Goal: Transaction & Acquisition: Purchase product/service

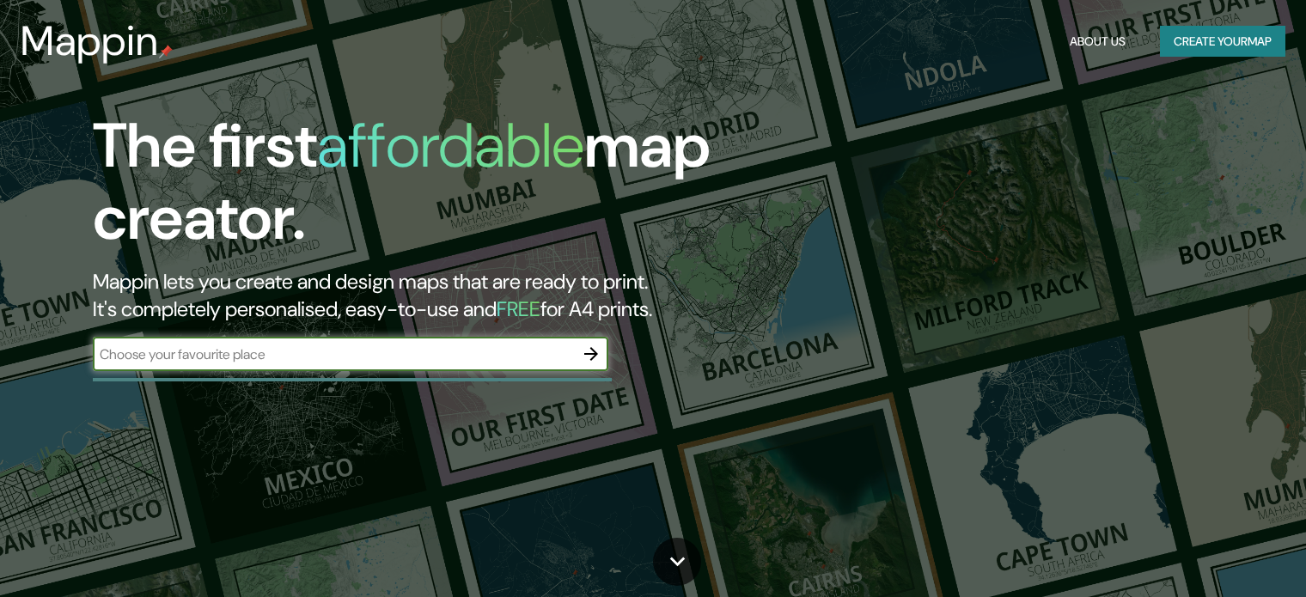
click at [1230, 56] on button "Create your map" at bounding box center [1222, 42] width 125 height 32
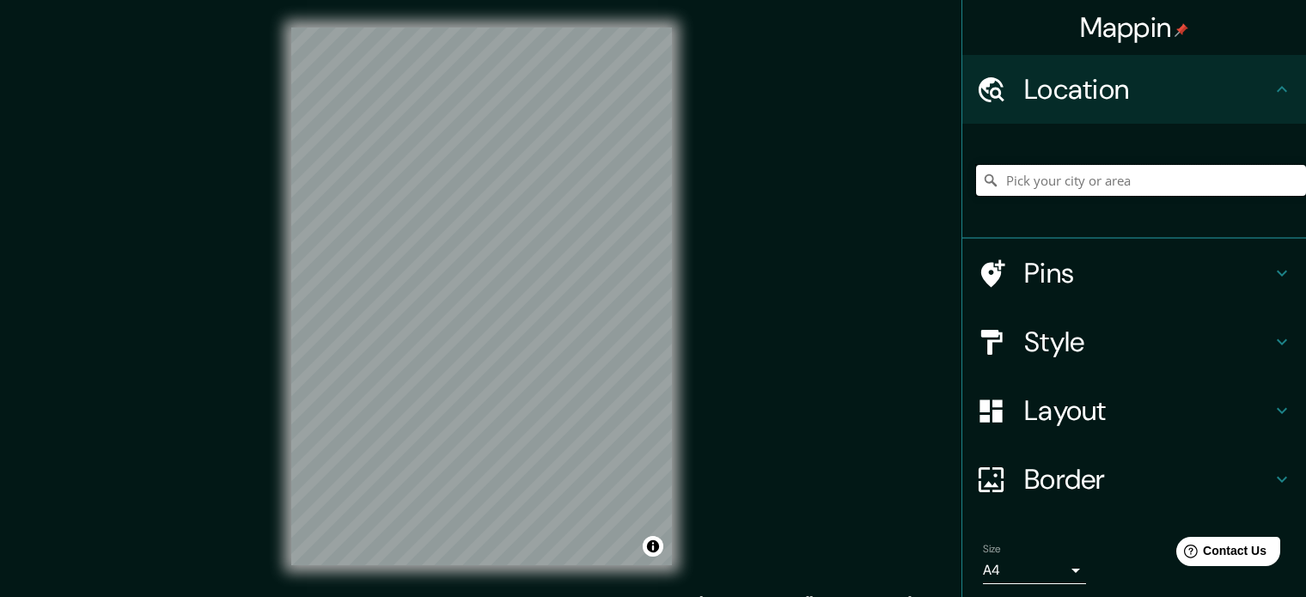
click at [1075, 182] on input "Pick your city or area" at bounding box center [1141, 180] width 330 height 31
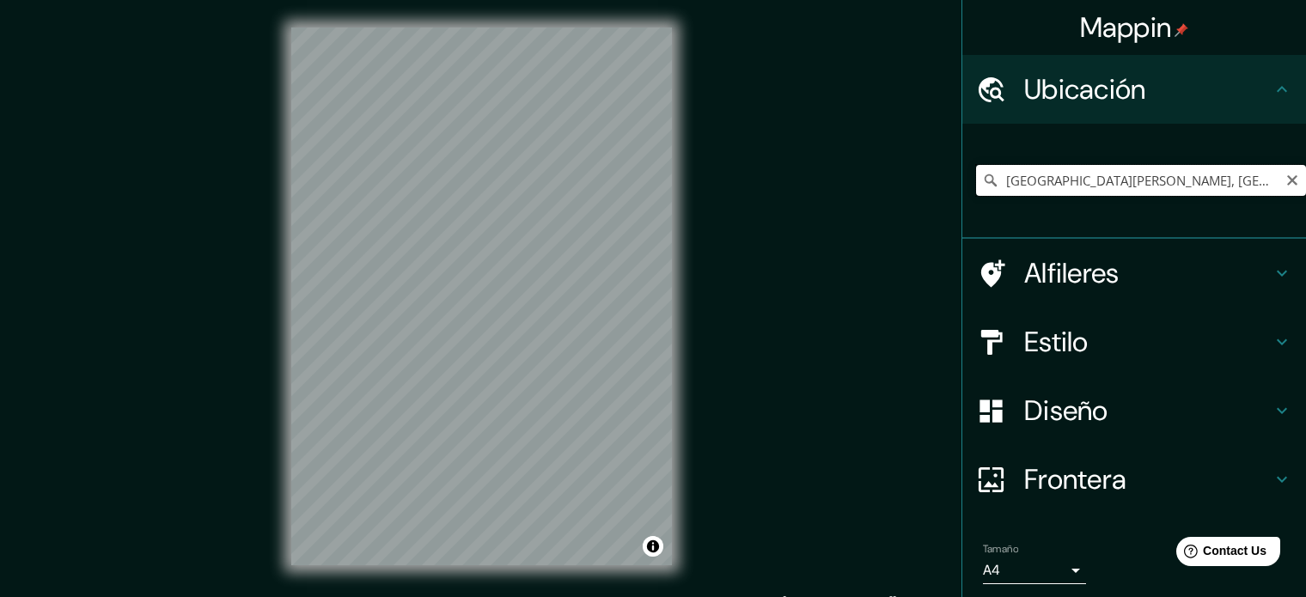
click at [1109, 175] on input "[GEOGRAPHIC_DATA][PERSON_NAME], [GEOGRAPHIC_DATA][PERSON_NAME], [GEOGRAPHIC_DAT…" at bounding box center [1141, 180] width 330 height 31
click at [1271, 275] on icon at bounding box center [1281, 273] width 21 height 21
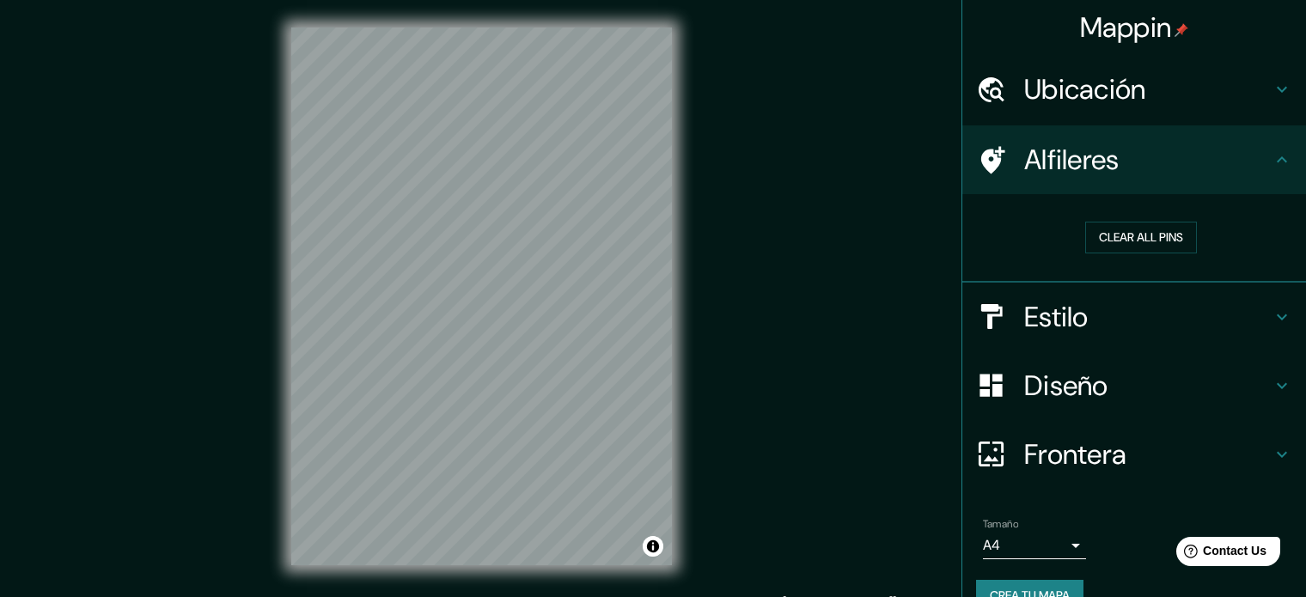
click at [1250, 161] on h4 "Alfileres" at bounding box center [1147, 160] width 247 height 34
click at [1271, 98] on icon at bounding box center [1281, 89] width 21 height 21
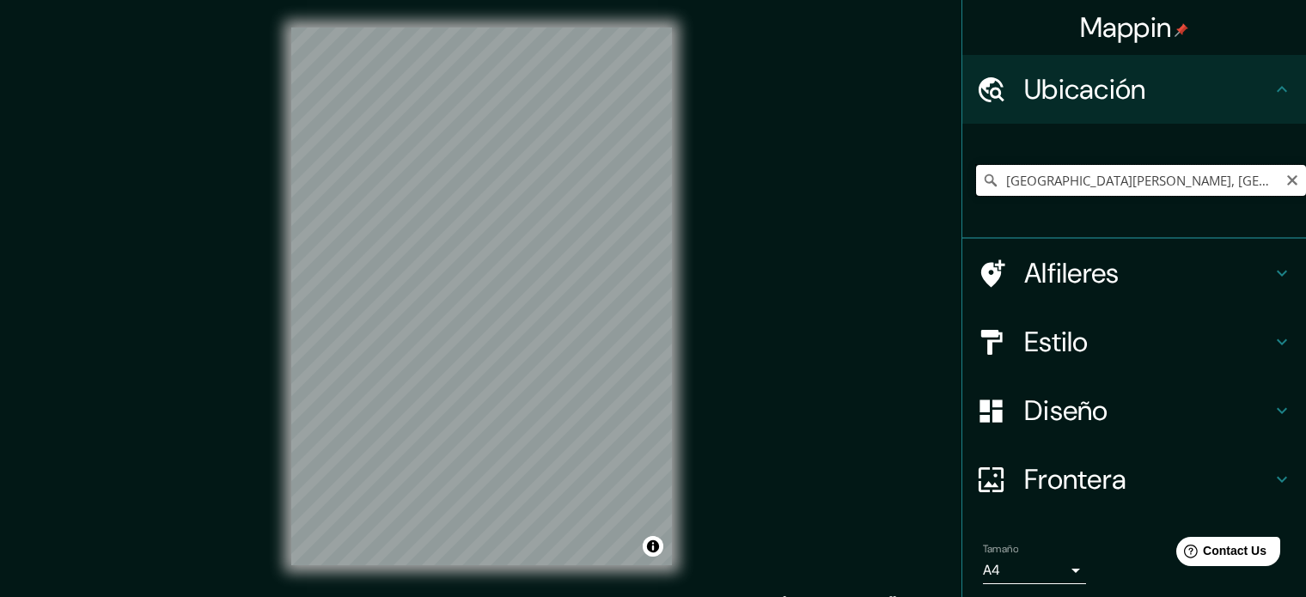
click at [1235, 180] on input "Caravaca de la Cruz, Región de Murcia, España" at bounding box center [1141, 180] width 330 height 31
drag, startPoint x: 1234, startPoint y: 180, endPoint x: 1315, endPoint y: 178, distance: 80.8
click at [1305, 178] on html "Mappin Ubicación Caravaca de la Cruz, Región de Murcia, España Alfileres Estilo…" at bounding box center [653, 298] width 1306 height 597
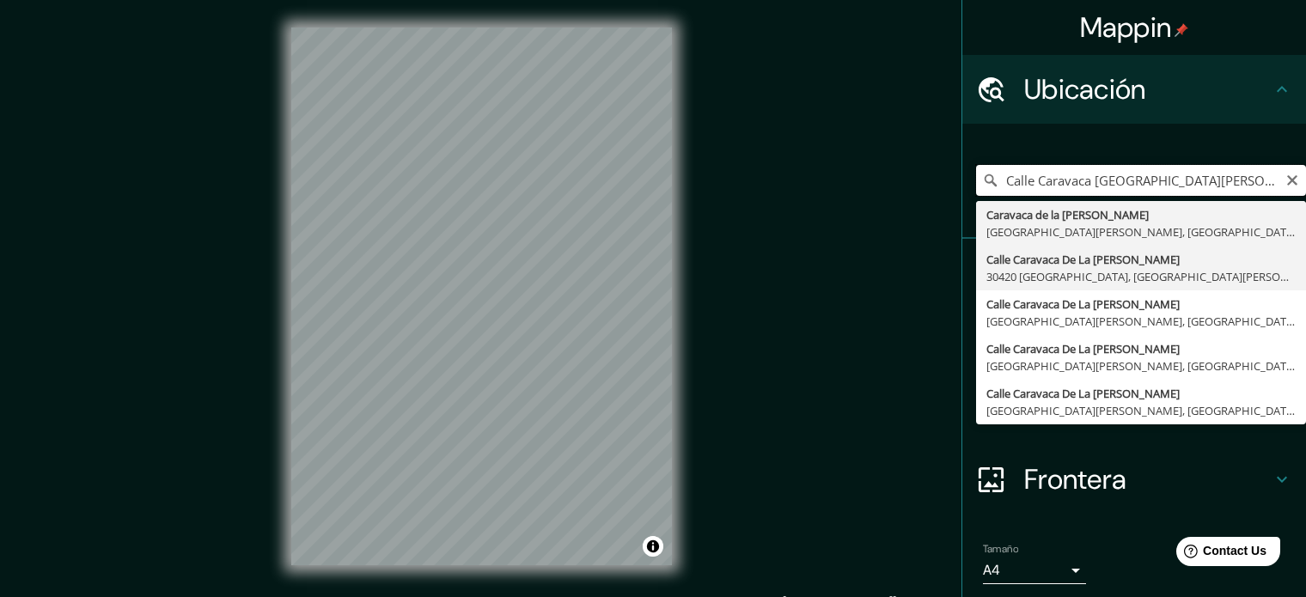
scroll to position [0, 0]
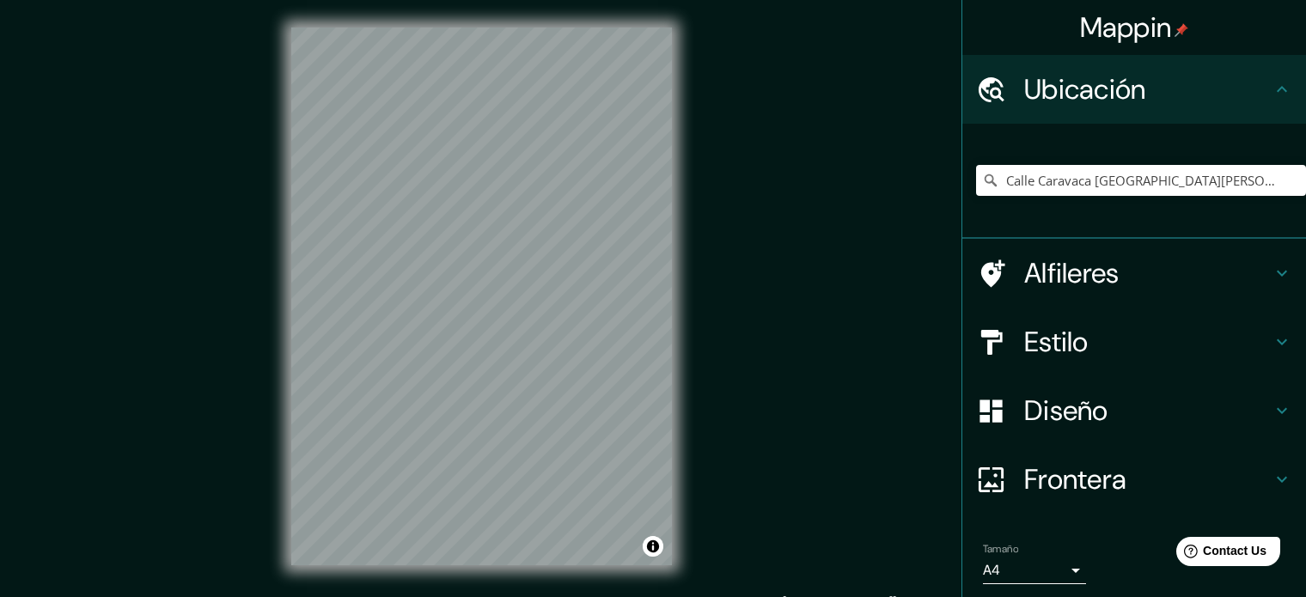
click at [1179, 340] on h4 "Estilo" at bounding box center [1147, 342] width 247 height 34
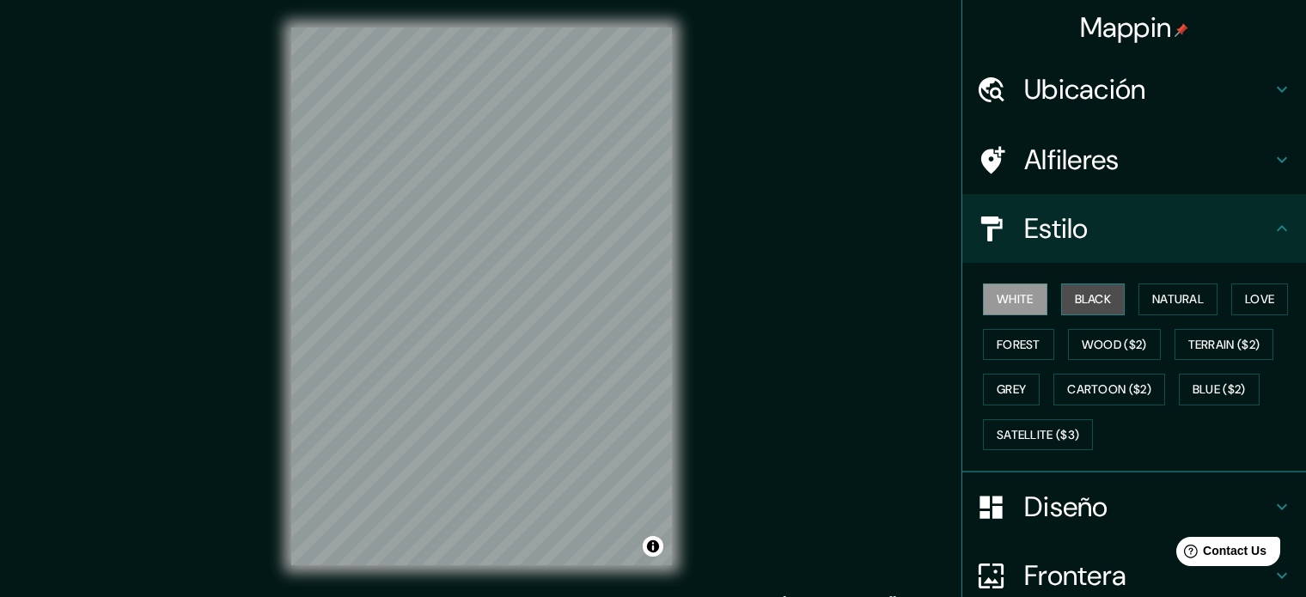
click at [1078, 308] on button "Black" at bounding box center [1093, 299] width 64 height 32
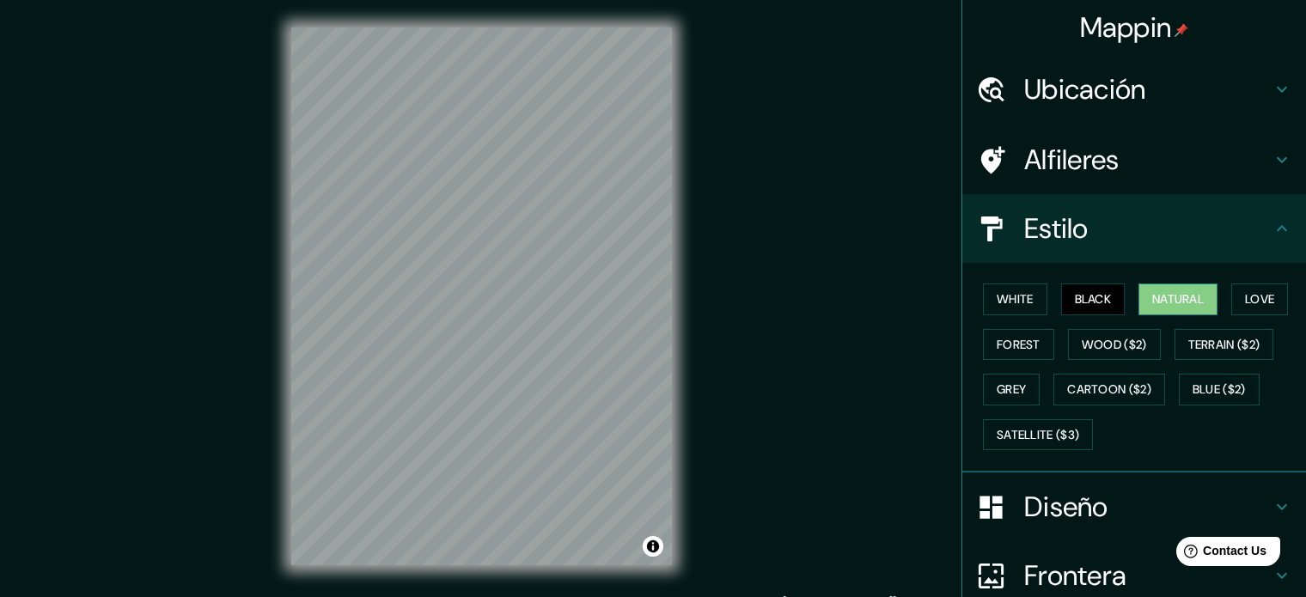
click at [1154, 298] on button "Natural" at bounding box center [1177, 299] width 79 height 32
click at [1080, 341] on button "Wood ($2)" at bounding box center [1114, 345] width 93 height 32
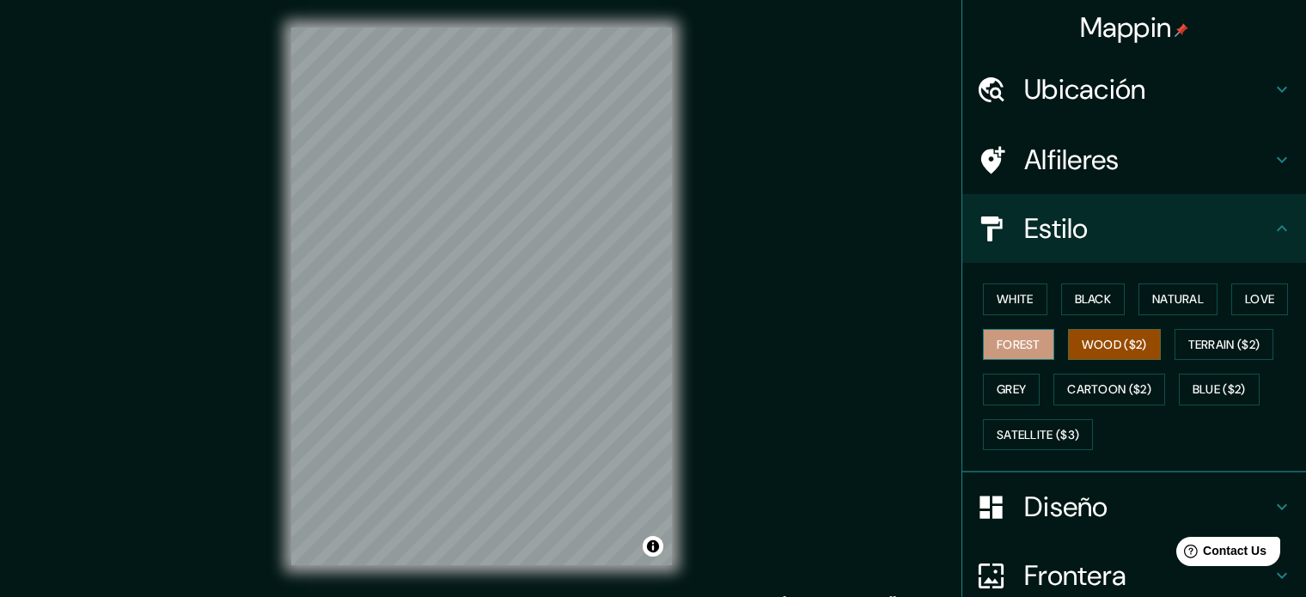
click at [1002, 349] on button "Forest" at bounding box center [1018, 345] width 71 height 32
click at [995, 302] on button "White" at bounding box center [1015, 299] width 64 height 32
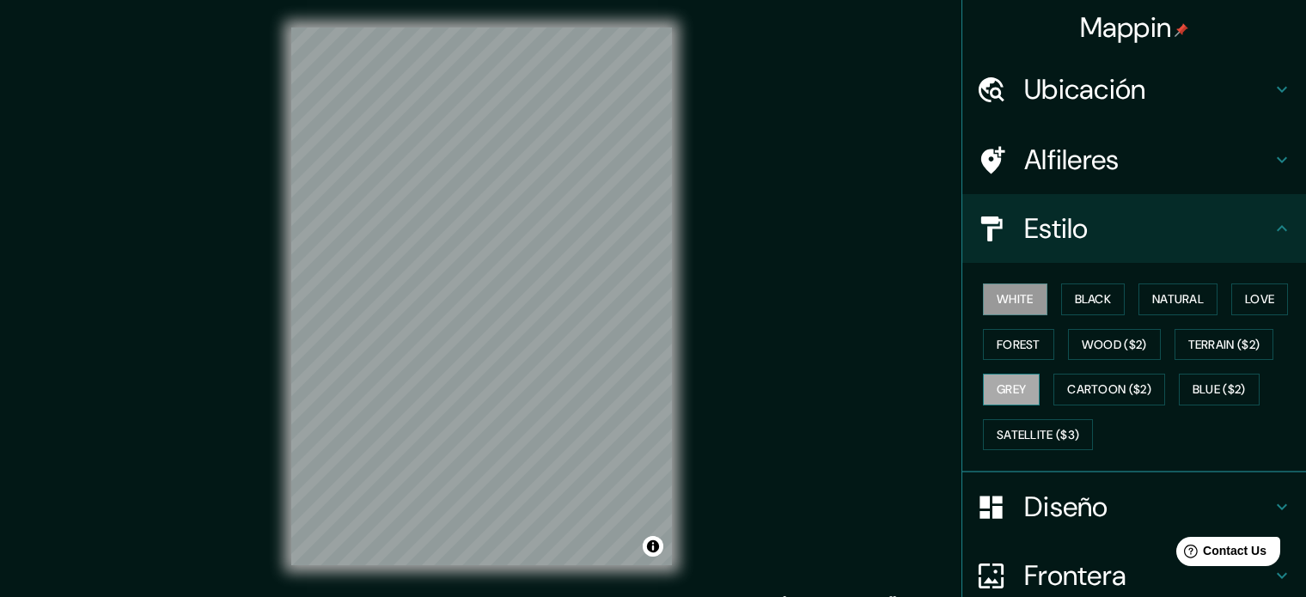
click at [983, 381] on button "Grey" at bounding box center [1011, 390] width 57 height 32
click at [1188, 381] on button "Blue ($2)" at bounding box center [1219, 390] width 81 height 32
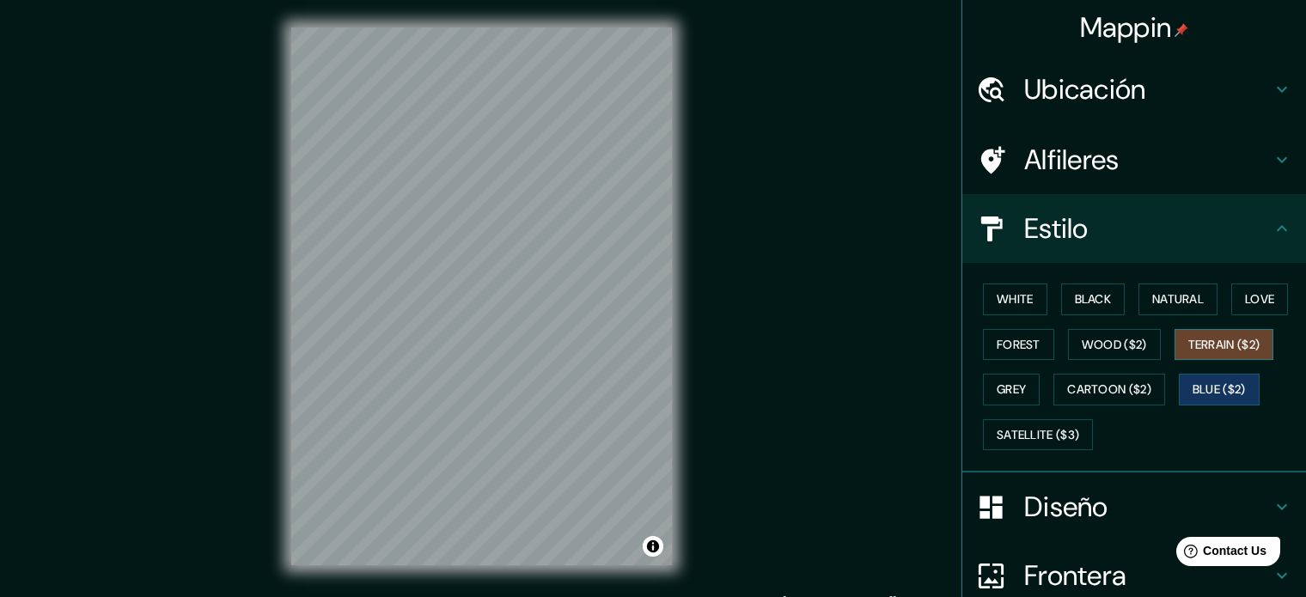
click at [1209, 344] on button "Terrain ($2)" at bounding box center [1224, 345] width 100 height 32
click at [1019, 435] on button "Satellite ($3)" at bounding box center [1038, 435] width 110 height 32
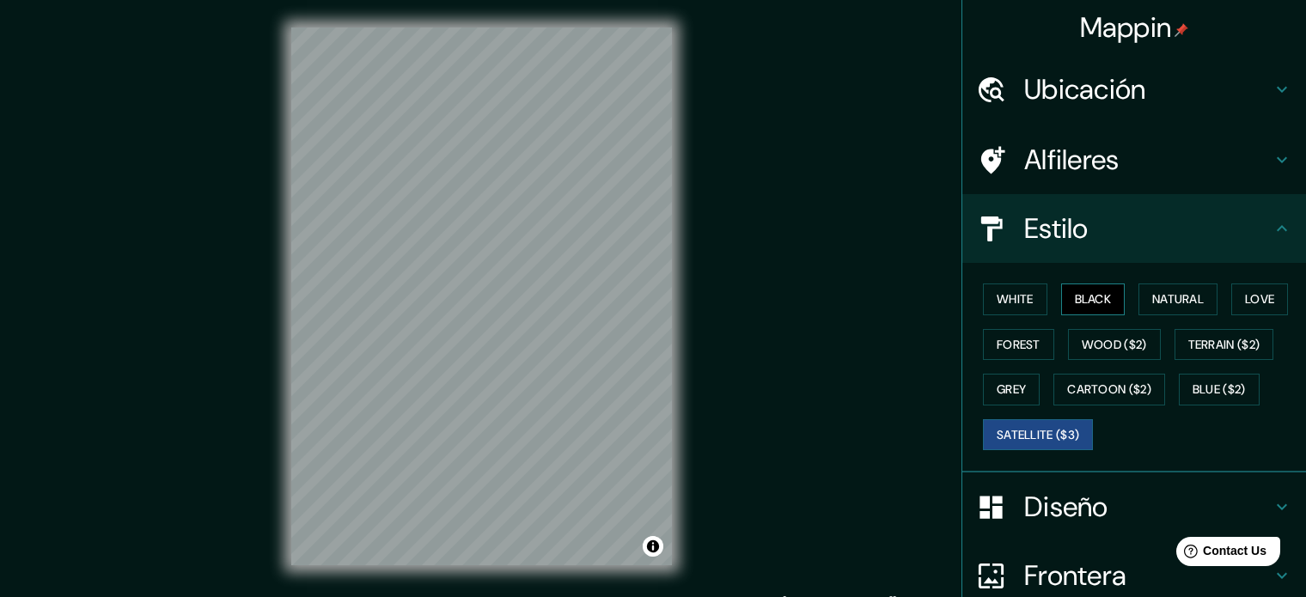
click at [1080, 300] on button "Black" at bounding box center [1093, 299] width 64 height 32
click at [1248, 214] on h4 "Estilo" at bounding box center [1147, 228] width 247 height 34
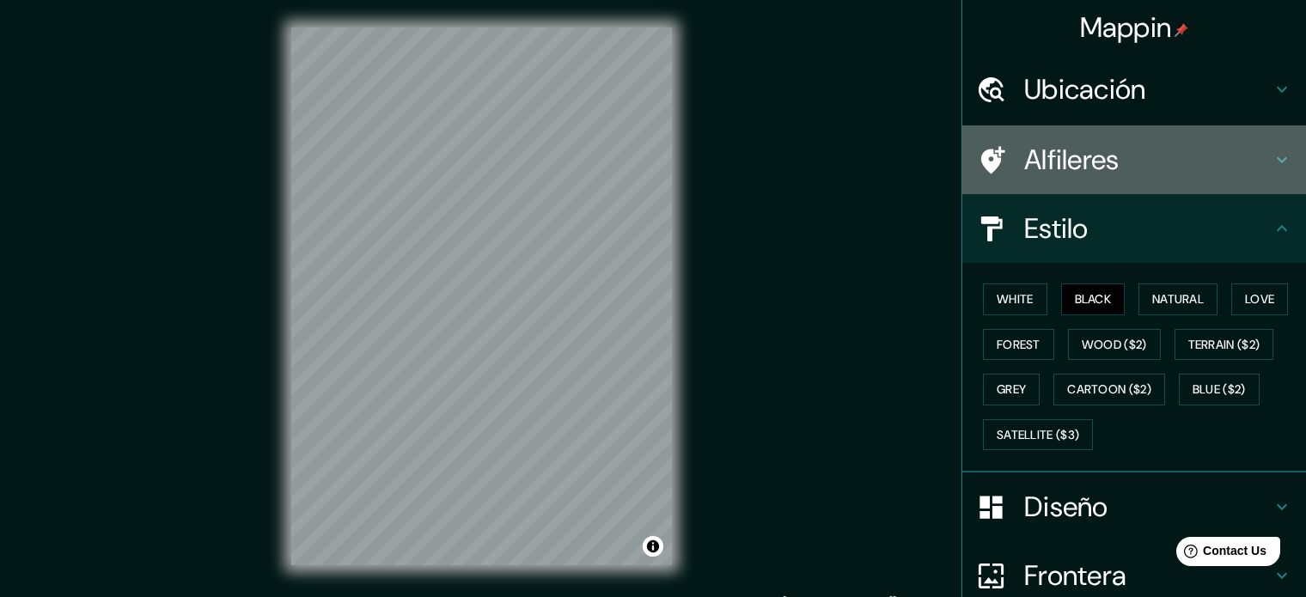
click at [1248, 145] on h4 "Alfileres" at bounding box center [1147, 160] width 247 height 34
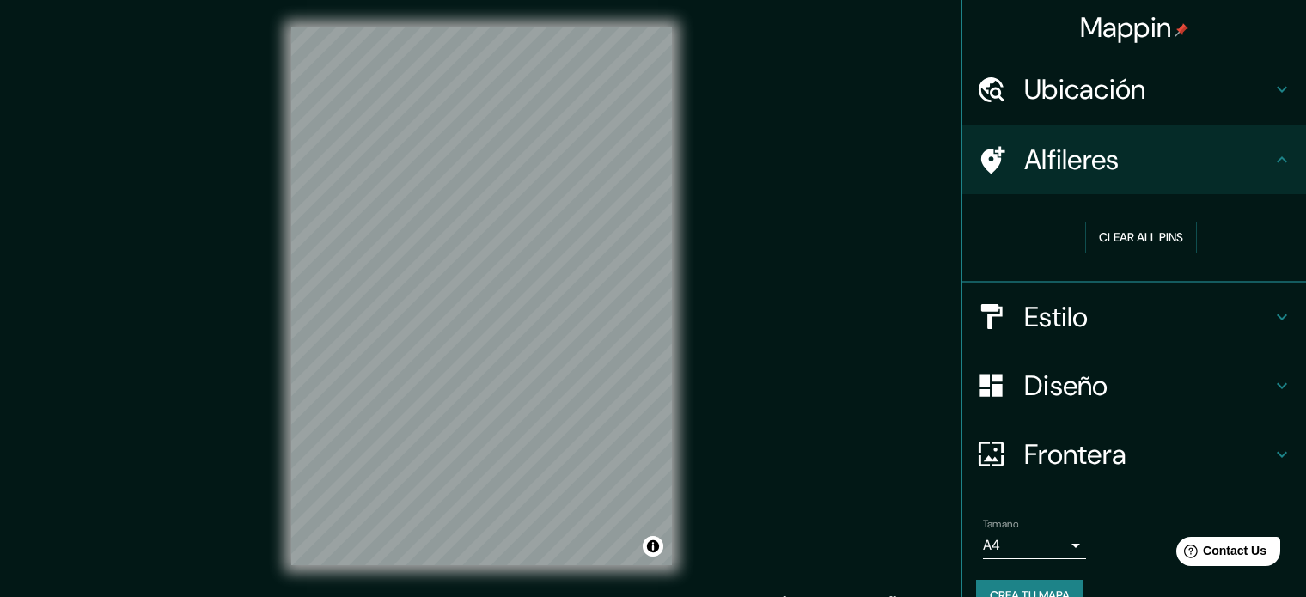
click at [1248, 145] on h4 "Alfileres" at bounding box center [1147, 160] width 247 height 34
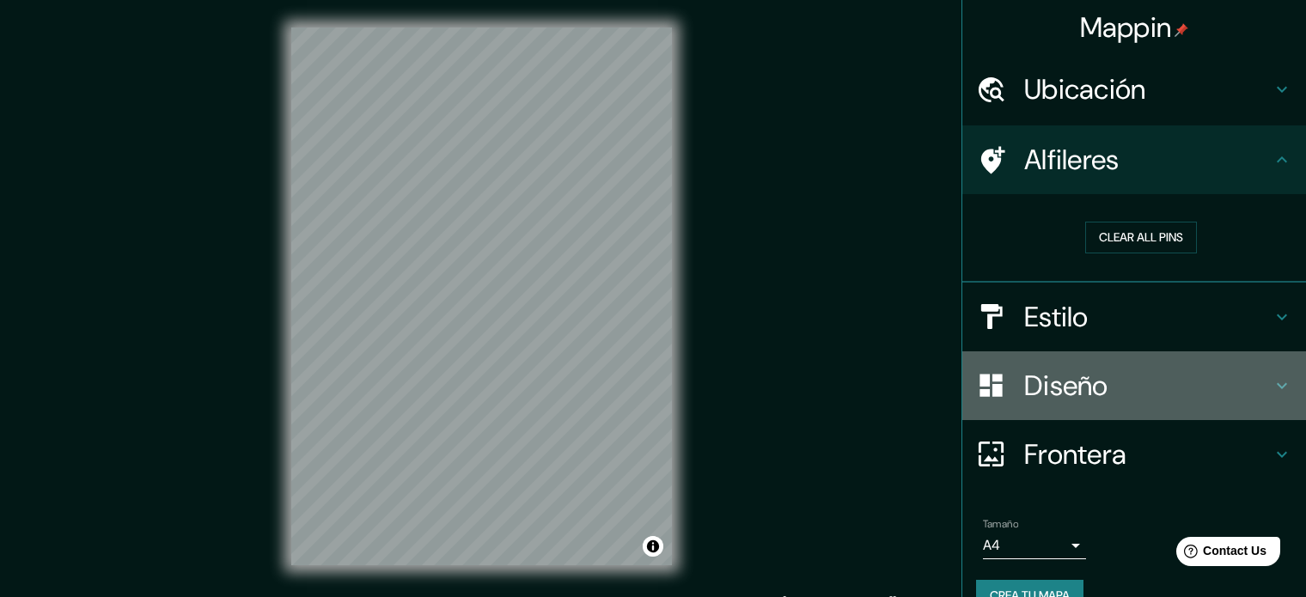
click at [1119, 371] on h4 "Diseño" at bounding box center [1147, 386] width 247 height 34
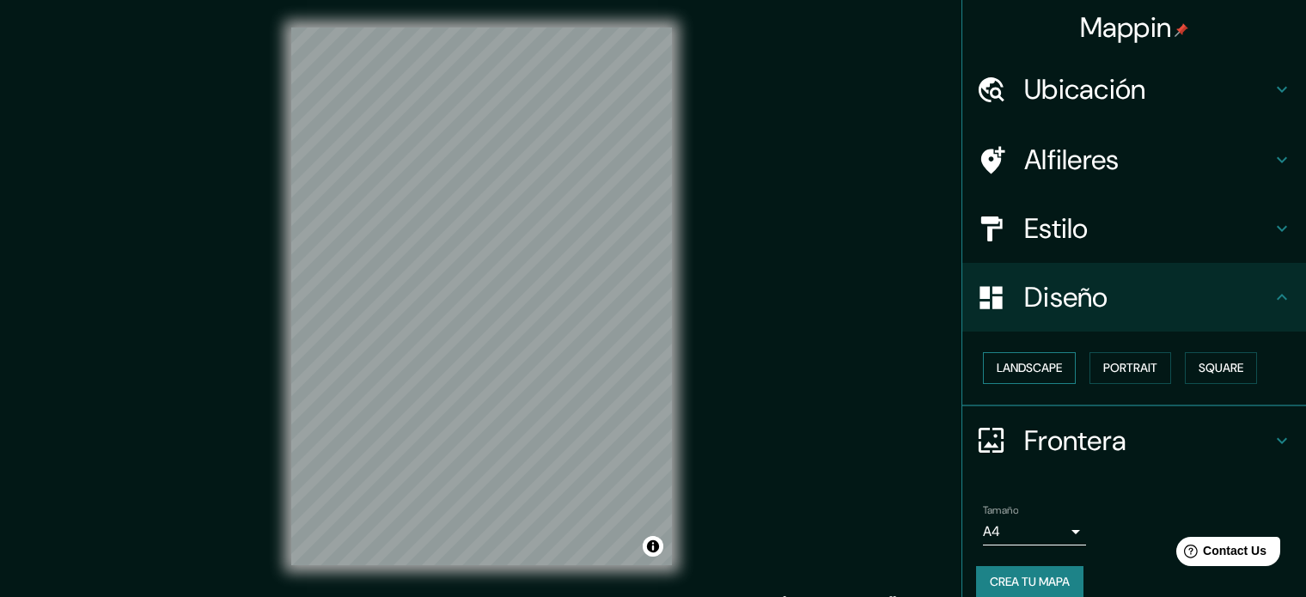
click at [1034, 364] on button "Landscape" at bounding box center [1029, 368] width 93 height 32
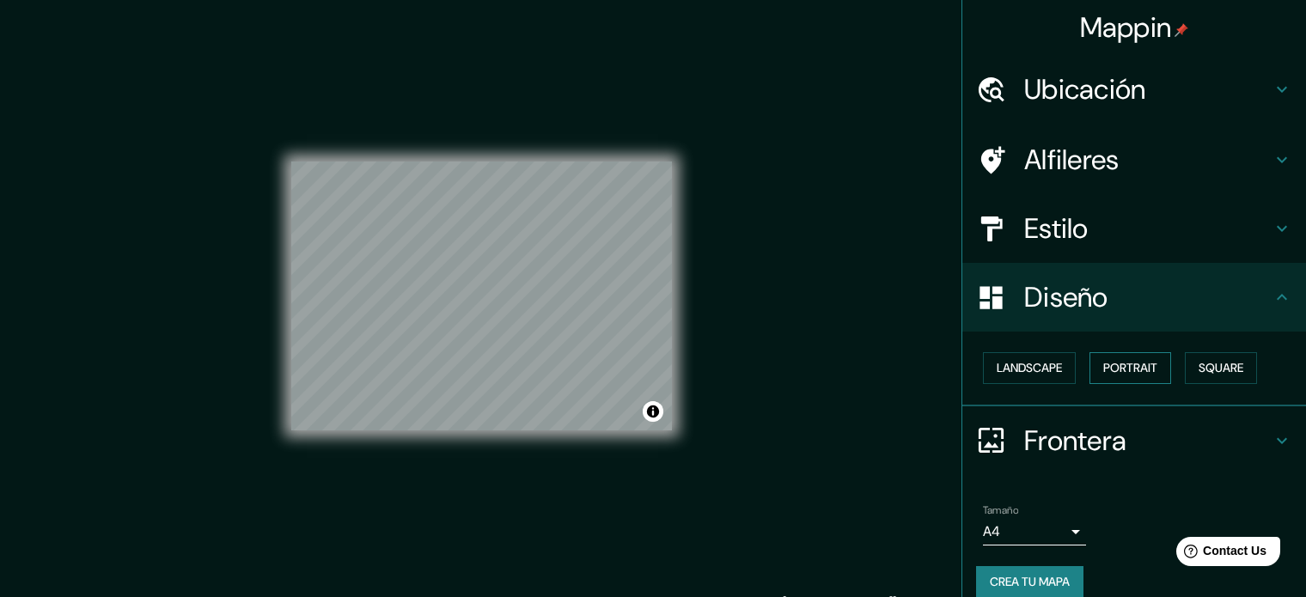
click at [1112, 363] on button "Portrait" at bounding box center [1130, 368] width 82 height 32
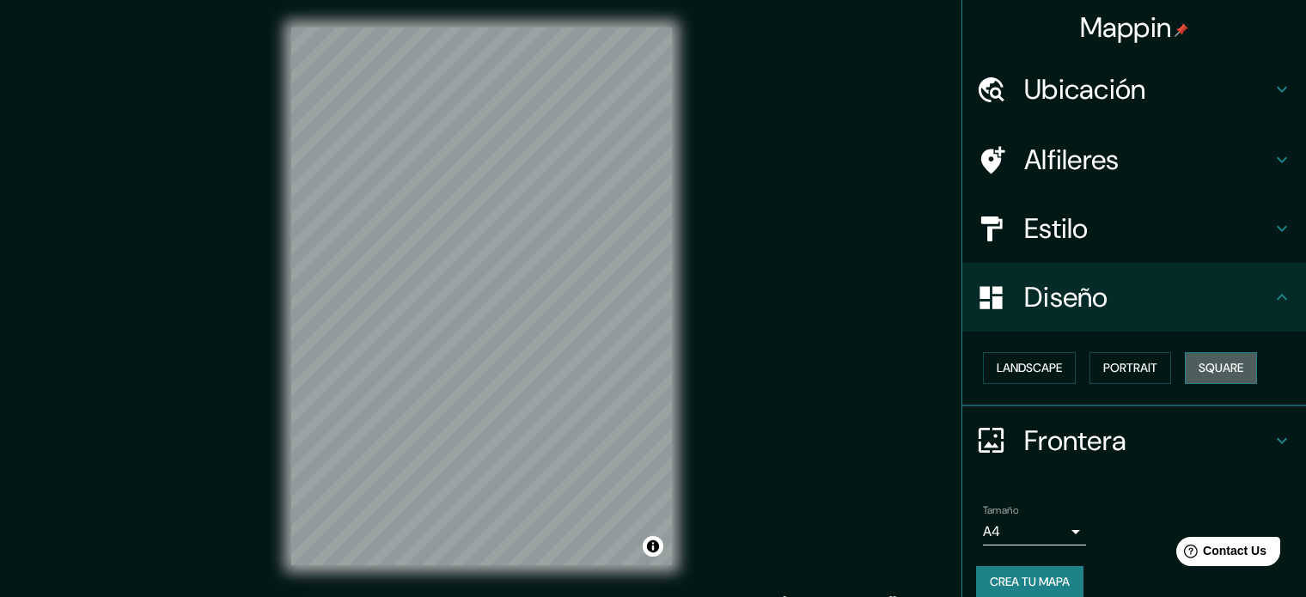
click at [1197, 356] on button "Square" at bounding box center [1221, 368] width 72 height 32
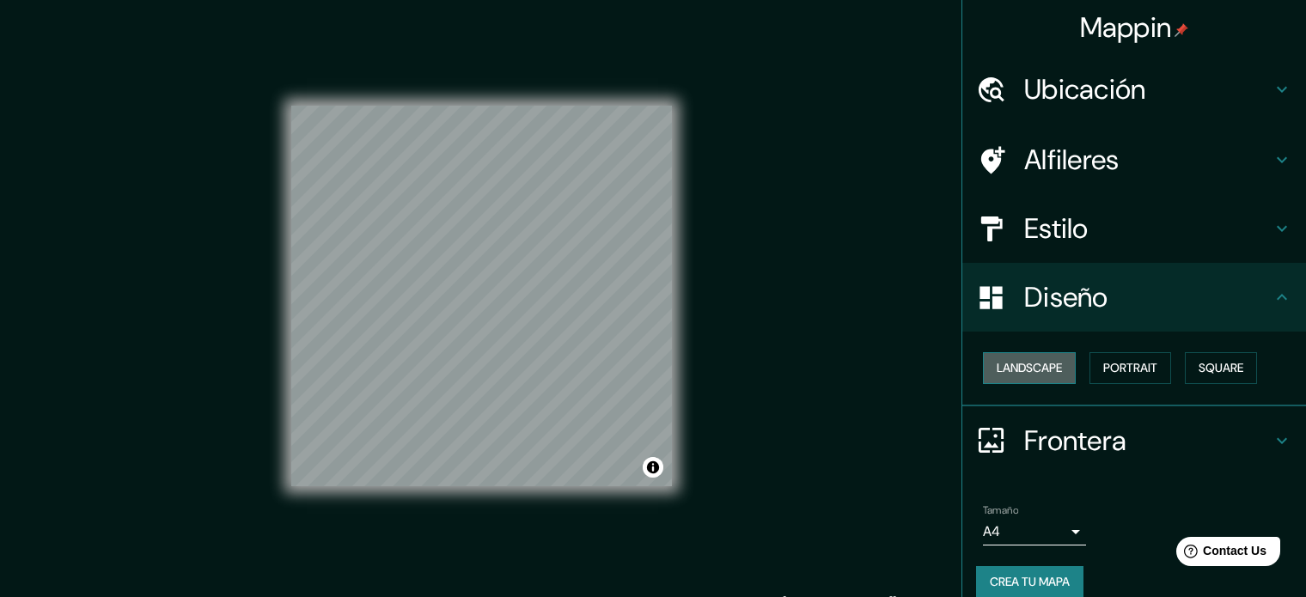
click at [998, 373] on button "Landscape" at bounding box center [1029, 368] width 93 height 32
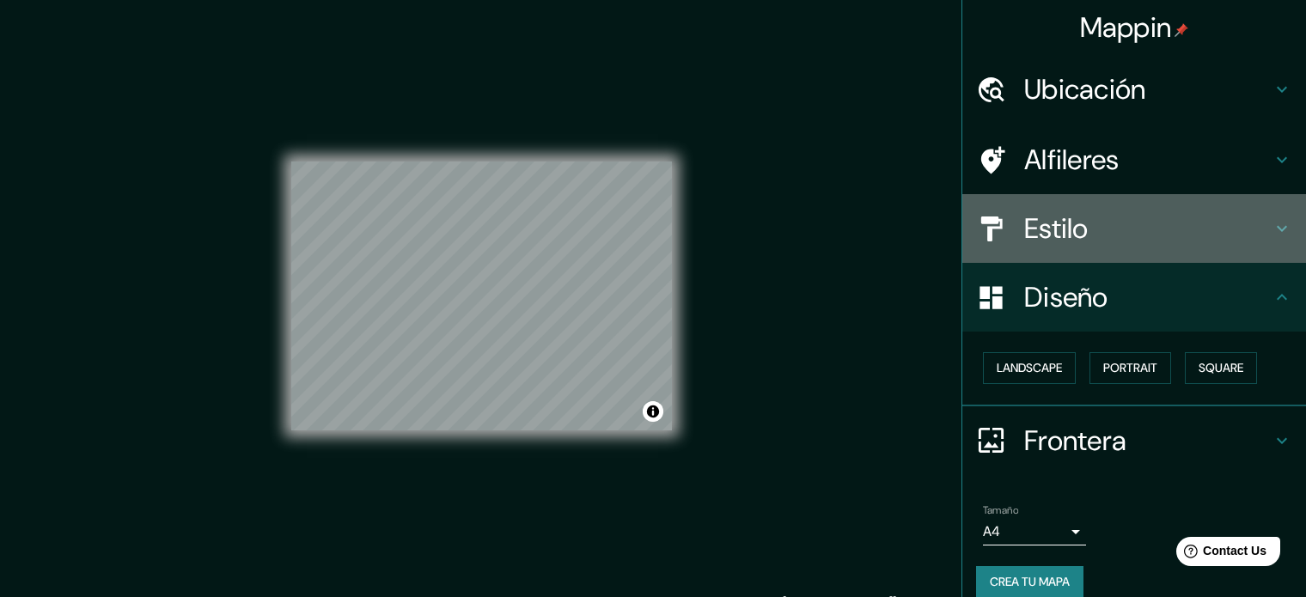
click at [1143, 232] on h4 "Estilo" at bounding box center [1147, 228] width 247 height 34
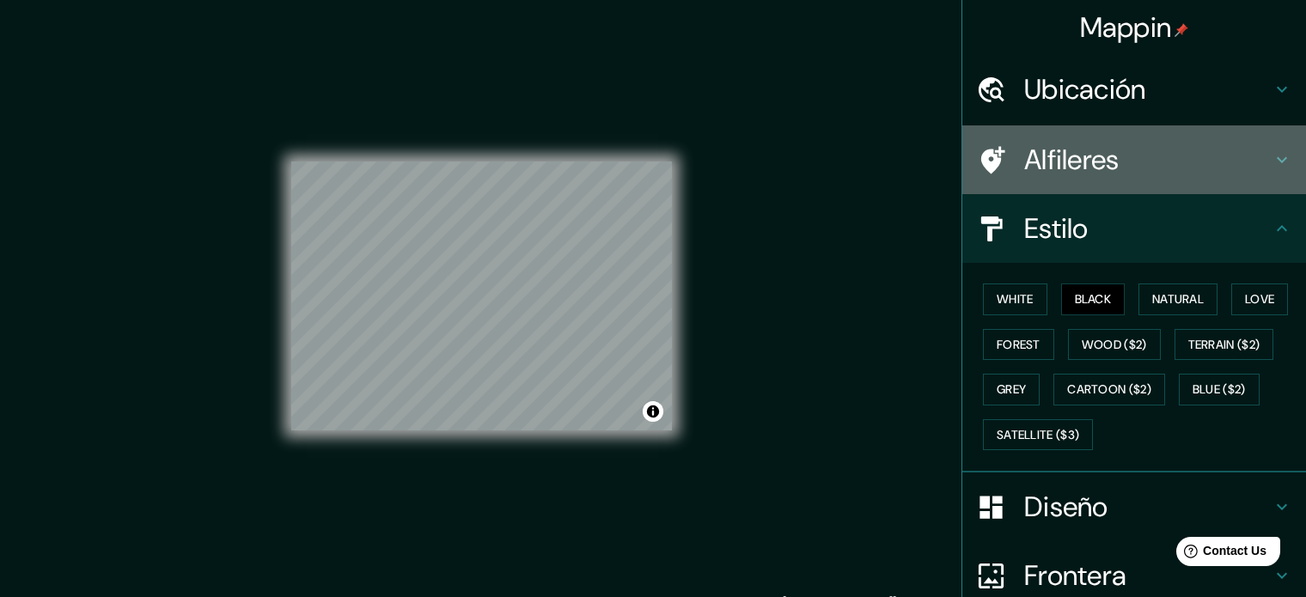
click at [1099, 166] on h4 "Alfileres" at bounding box center [1147, 160] width 247 height 34
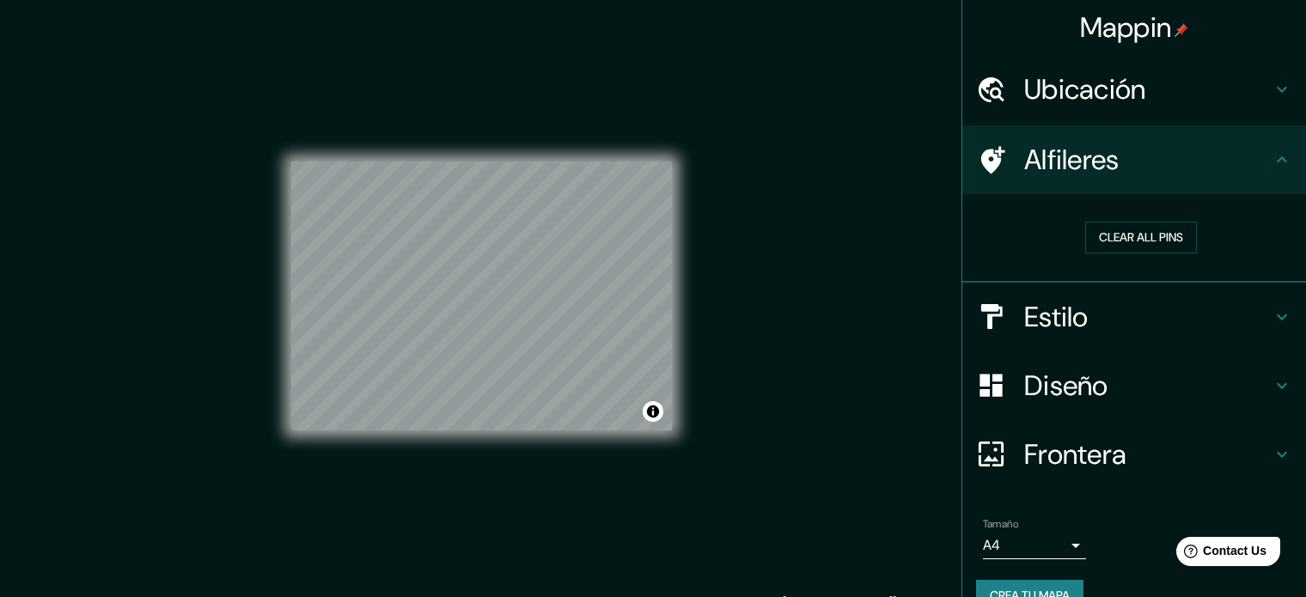
click at [1150, 338] on div "Estilo" at bounding box center [1134, 317] width 344 height 69
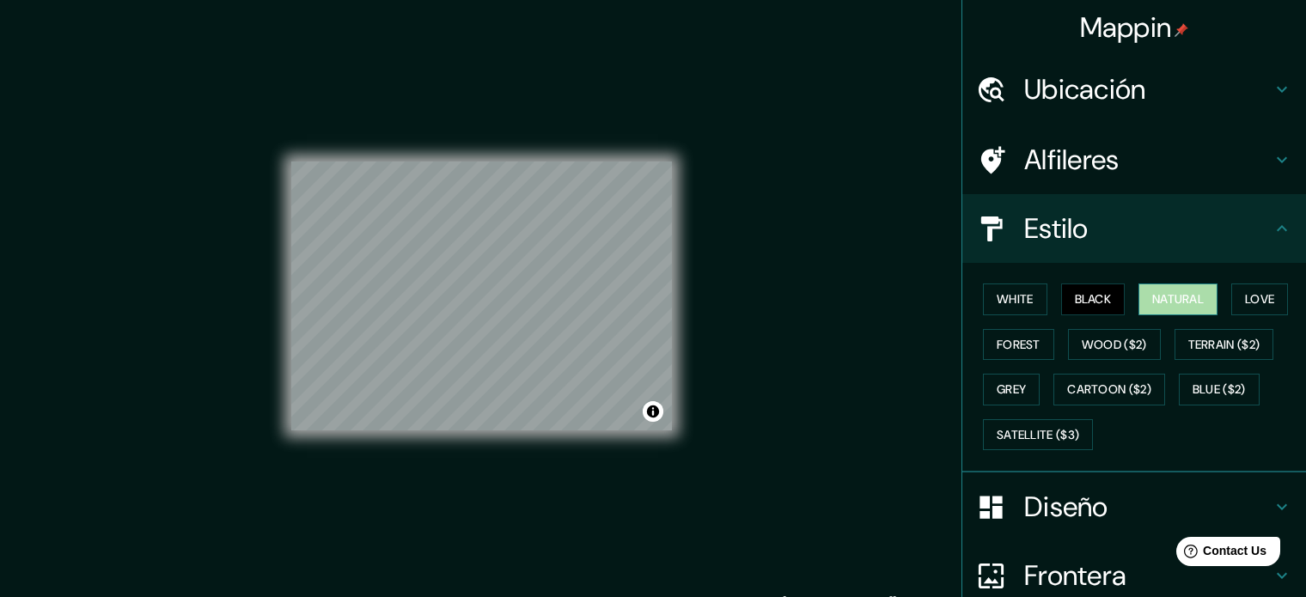
click at [1188, 295] on button "Natural" at bounding box center [1177, 299] width 79 height 32
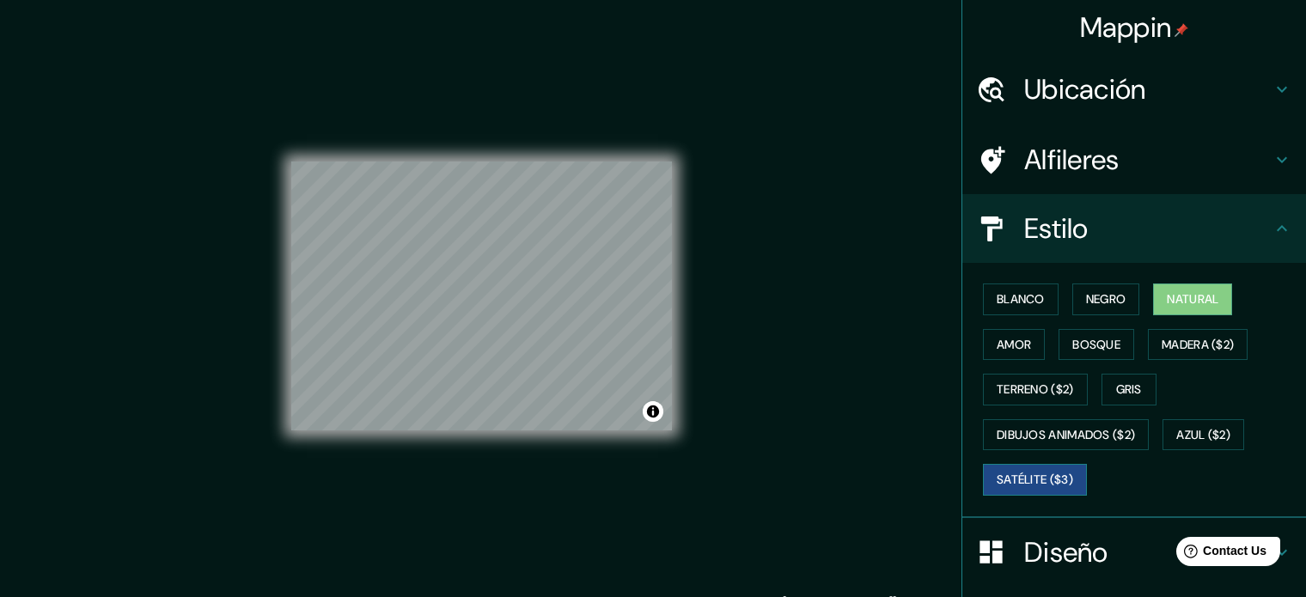
click at [1040, 481] on button "Satélite ($3)" at bounding box center [1035, 480] width 104 height 32
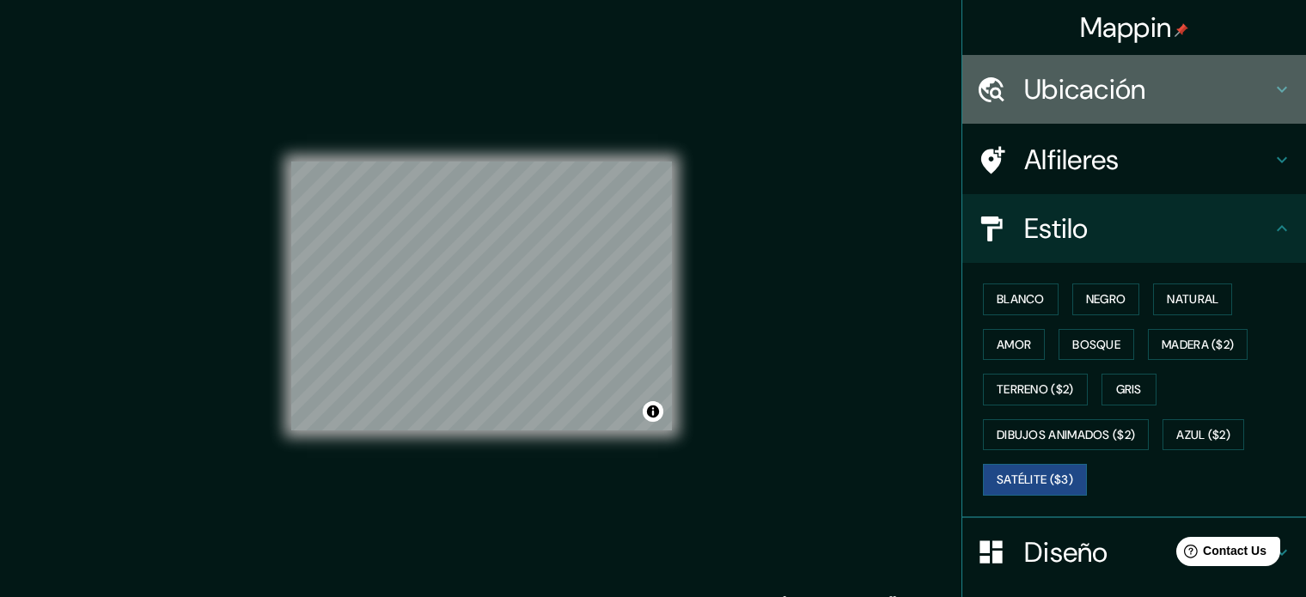
click at [1088, 76] on h4 "Ubicación" at bounding box center [1147, 89] width 247 height 34
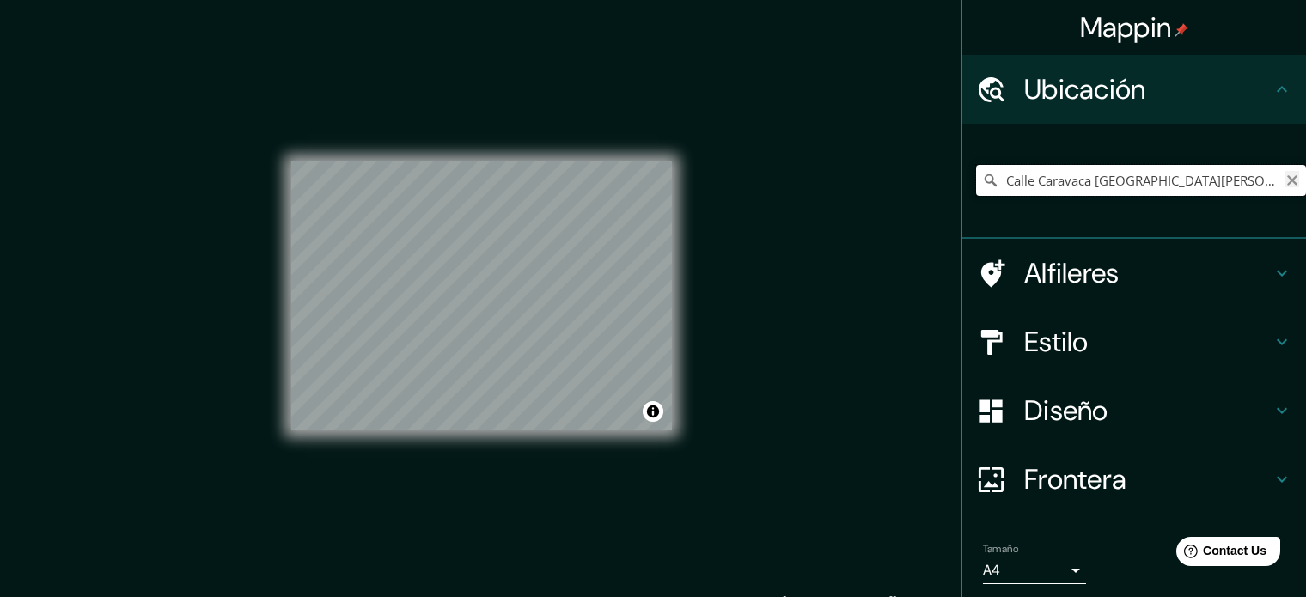
scroll to position [0, 157]
drag, startPoint x: 1197, startPoint y: 180, endPoint x: 1288, endPoint y: 172, distance: 90.6
click at [1288, 172] on input "Calle Caravaca De La Cruz, 30420 Calasparra, Región de Murcia, España" at bounding box center [1141, 180] width 330 height 31
drag, startPoint x: 1112, startPoint y: 181, endPoint x: 1318, endPoint y: 148, distance: 208.0
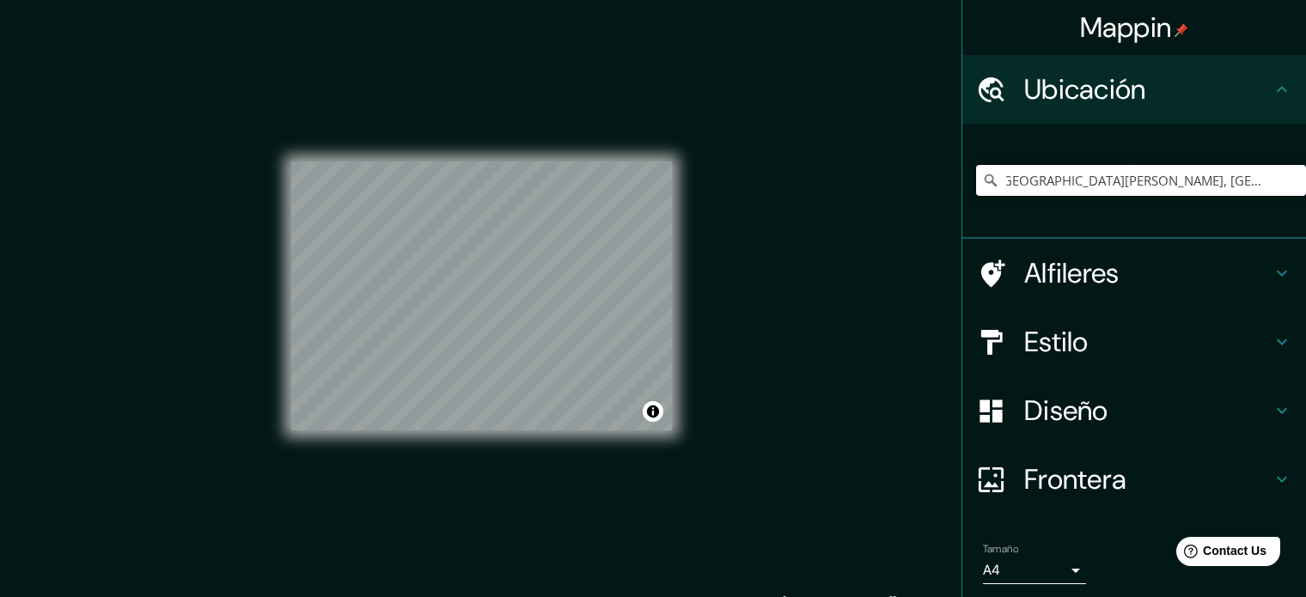
click at [1305, 148] on html "Mappin Ubicación Caravaca de la Cruz, Región de Murcia, España Alfileres Estilo…" at bounding box center [653, 298] width 1306 height 597
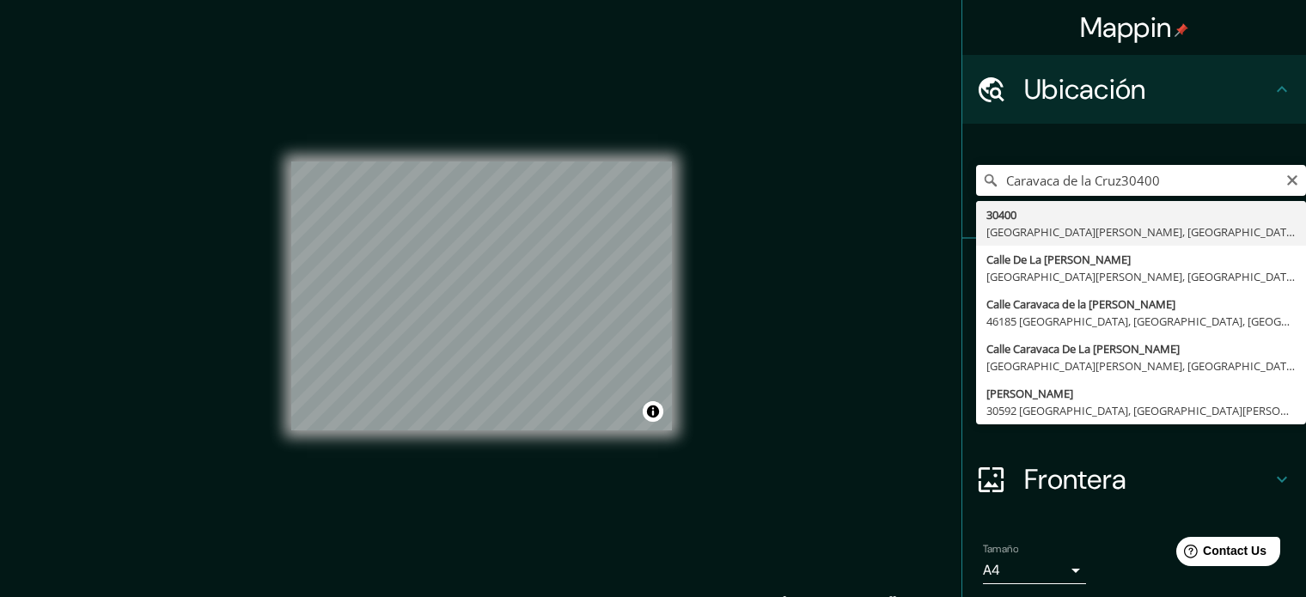
type input "30400, Caravaca de la Cruz, Región de Murcia, España"
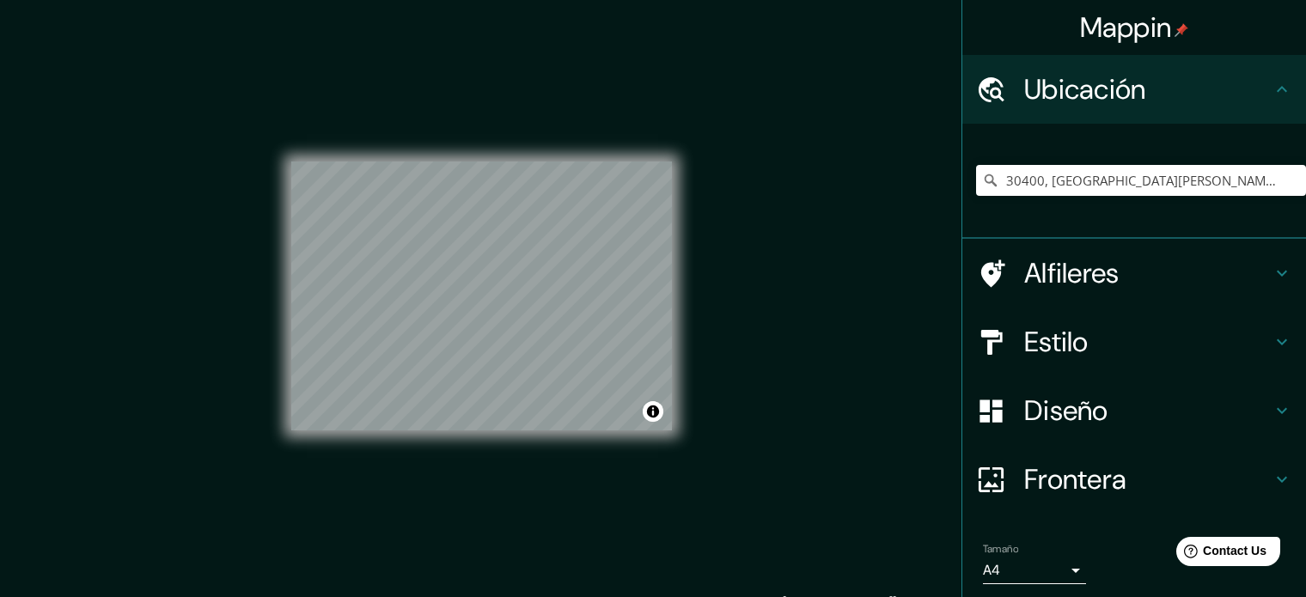
click at [1191, 289] on h4 "Alfileres" at bounding box center [1147, 273] width 247 height 34
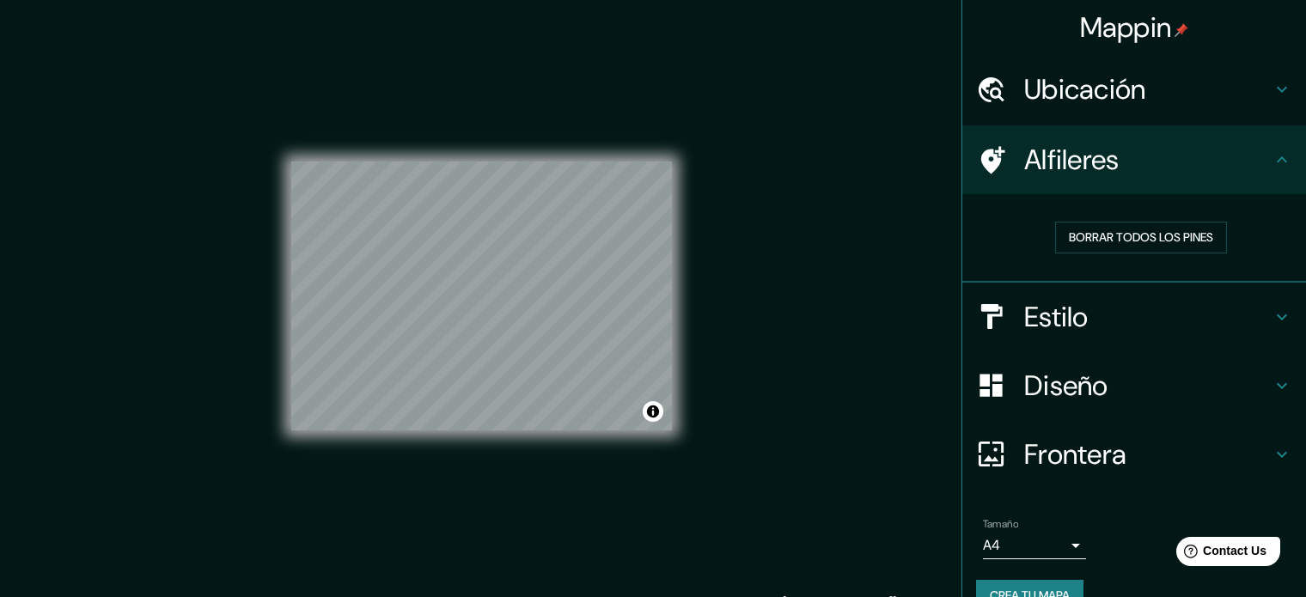
click at [1182, 306] on h4 "Estilo" at bounding box center [1147, 317] width 247 height 34
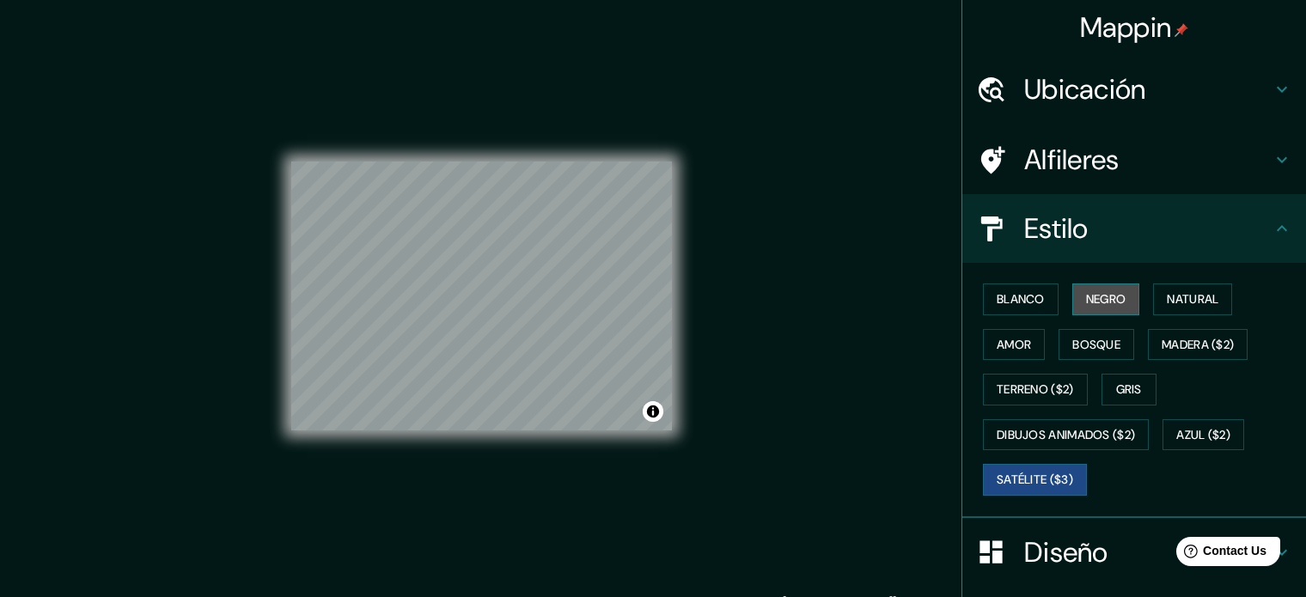
click at [1102, 306] on button "Negro" at bounding box center [1106, 299] width 68 height 32
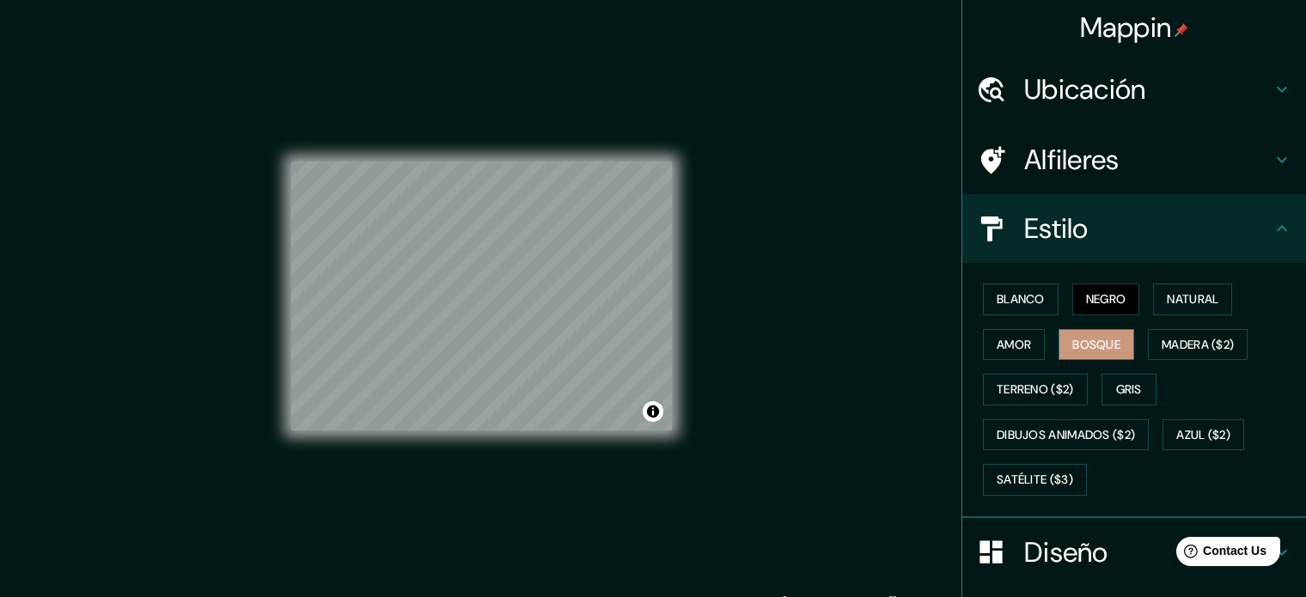
click at [1095, 344] on button "Bosque" at bounding box center [1096, 345] width 76 height 32
click at [1014, 347] on button "Amor" at bounding box center [1014, 345] width 62 height 32
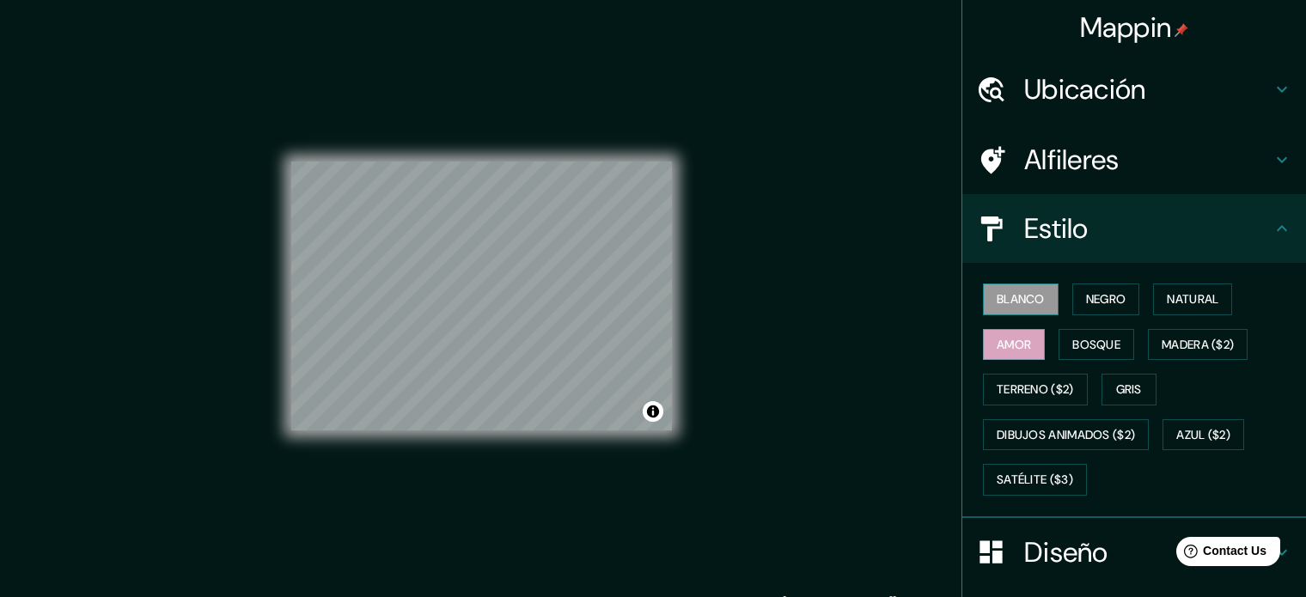
click at [1007, 301] on button "Blanco" at bounding box center [1021, 299] width 76 height 32
click at [1177, 298] on button "Natural" at bounding box center [1192, 299] width 79 height 32
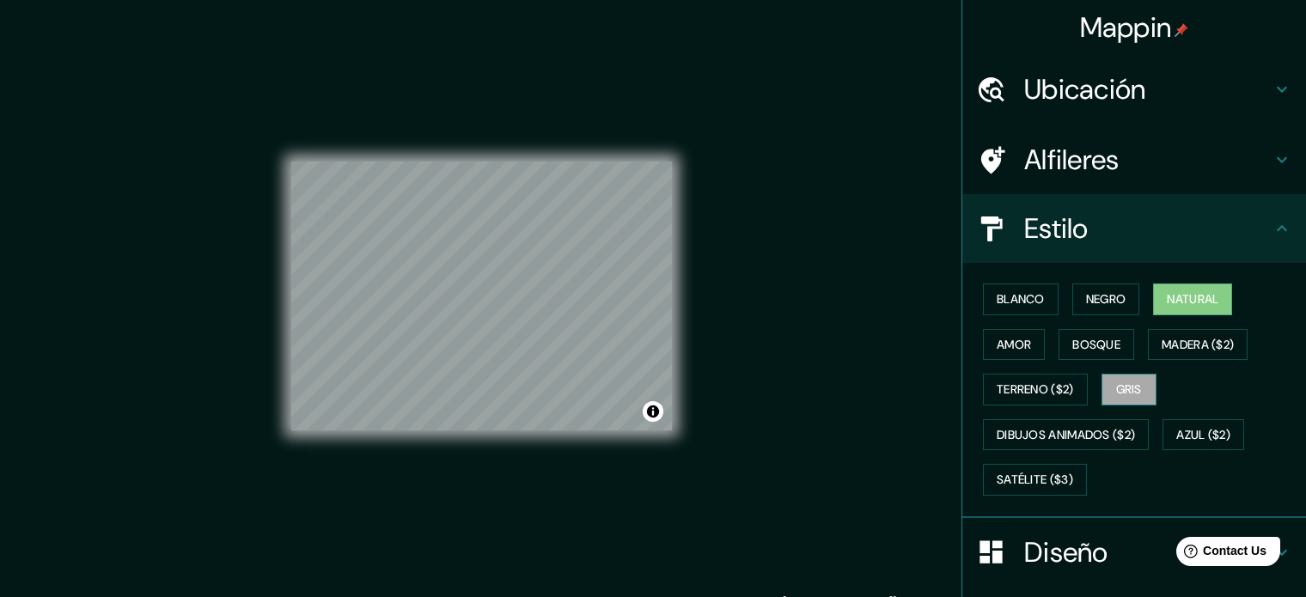
click at [1130, 384] on button "Gris" at bounding box center [1128, 390] width 55 height 32
click at [1036, 472] on button "Satélite ($3)" at bounding box center [1035, 480] width 104 height 32
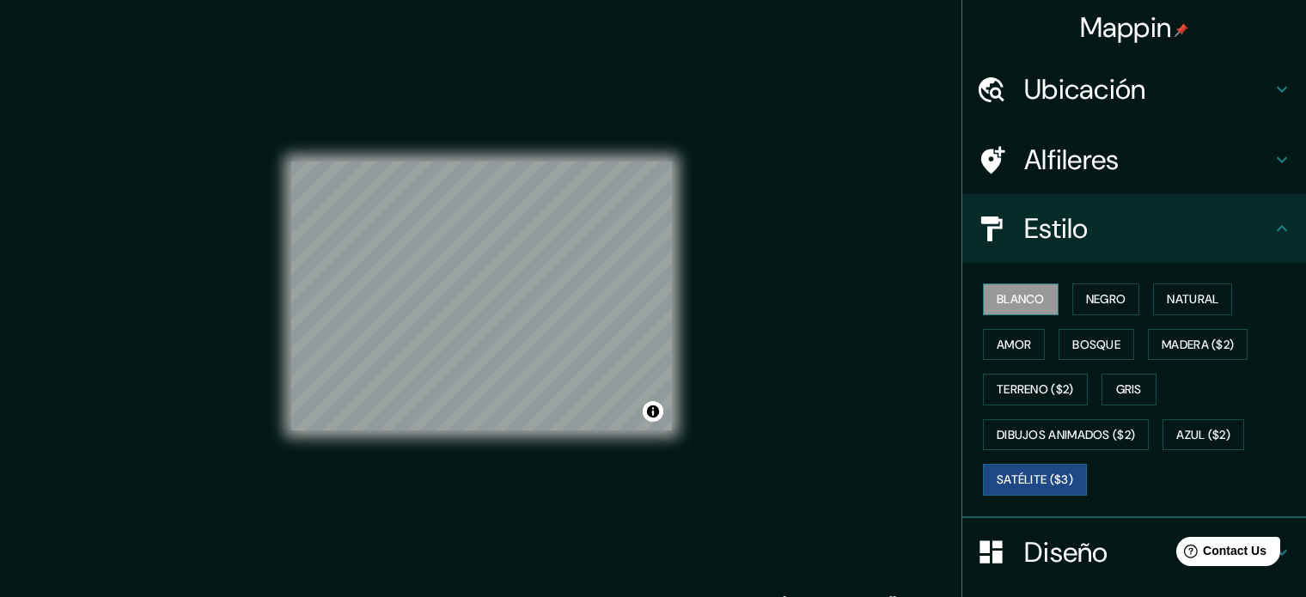
click at [1020, 306] on button "Blanco" at bounding box center [1021, 299] width 76 height 32
click at [1073, 294] on button "Negro" at bounding box center [1106, 299] width 68 height 32
click at [1059, 229] on h4 "Estilo" at bounding box center [1147, 228] width 247 height 34
click at [1040, 559] on h4 "Diseño" at bounding box center [1147, 552] width 247 height 34
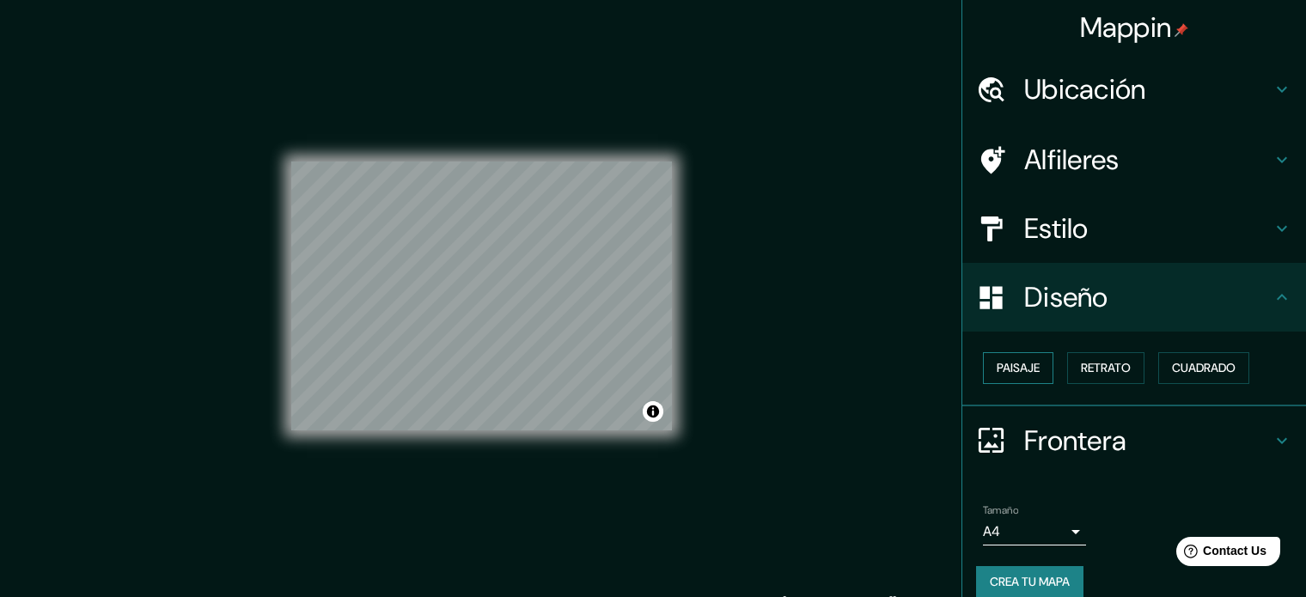
click at [1008, 368] on button "Paisaje" at bounding box center [1018, 368] width 70 height 32
click at [1081, 363] on button "Retrato" at bounding box center [1105, 368] width 77 height 32
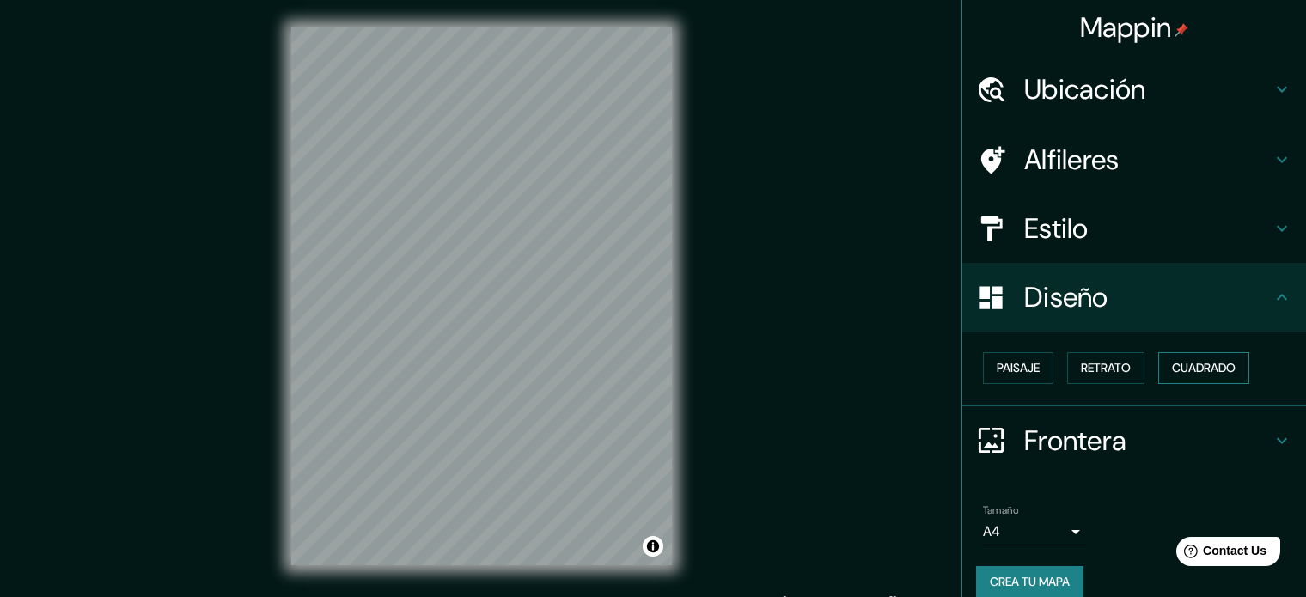
click at [1191, 364] on button "Cuadrado" at bounding box center [1203, 368] width 91 height 32
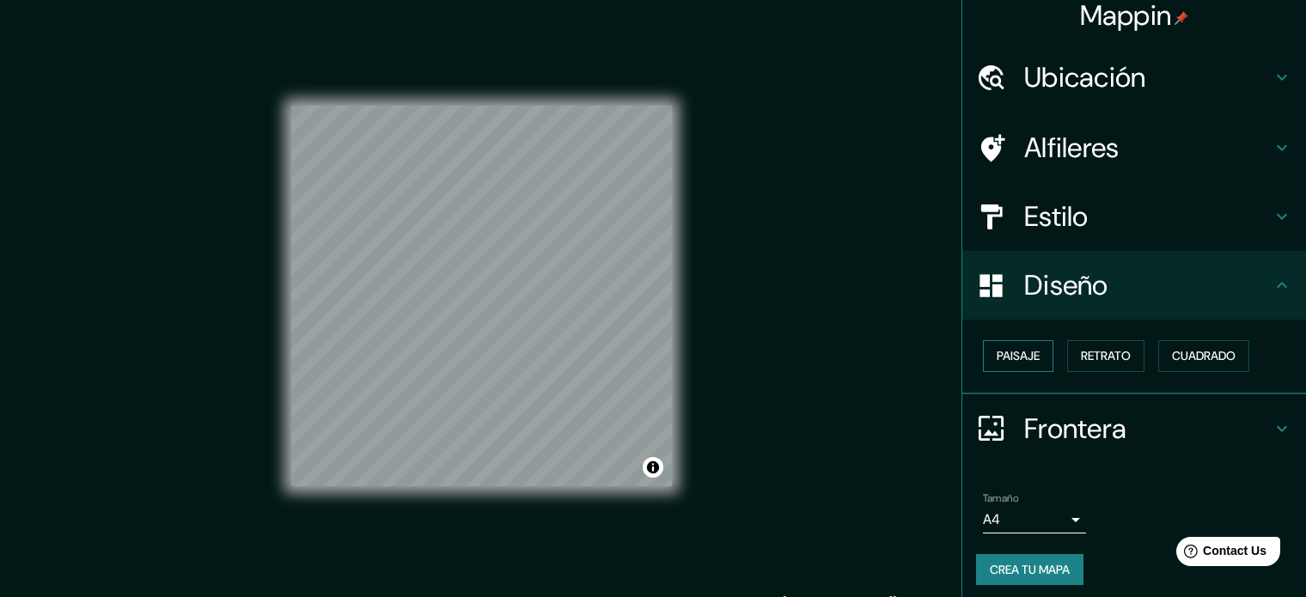
scroll to position [19, 0]
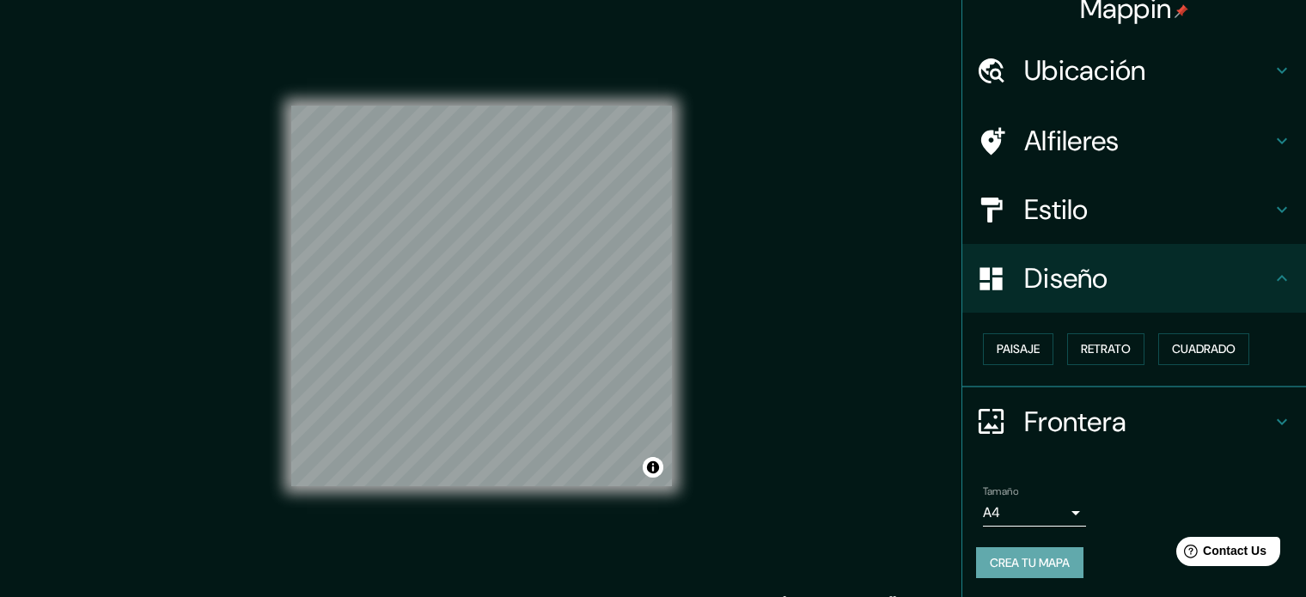
click at [1029, 570] on button "Crea tu mapa" at bounding box center [1029, 563] width 107 height 32
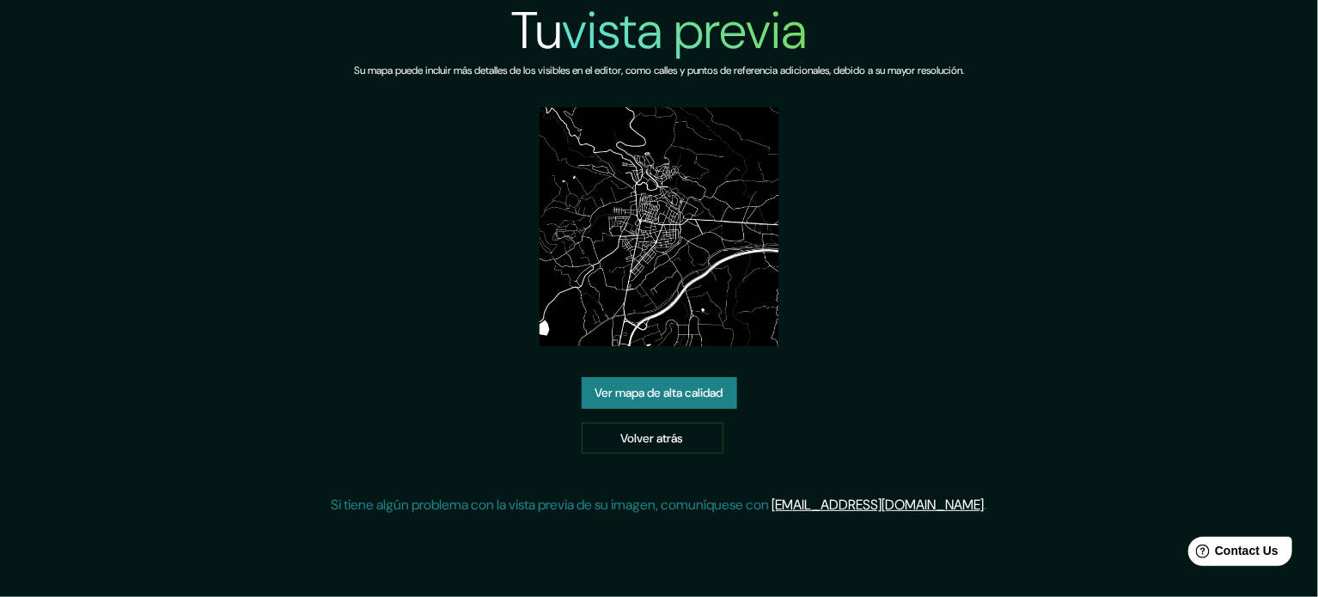
click at [701, 405] on link "Ver mapa de alta calidad" at bounding box center [659, 393] width 155 height 32
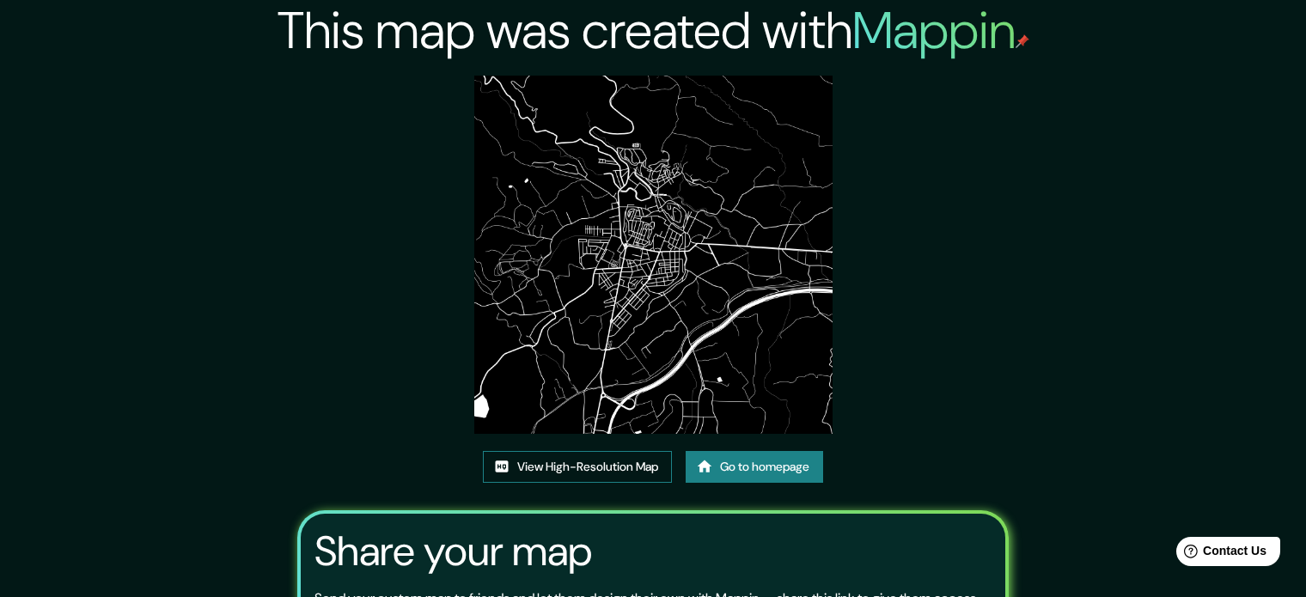
click at [602, 472] on link "View High-Resolution Map" at bounding box center [577, 467] width 189 height 32
